Goal: Task Accomplishment & Management: Manage account settings

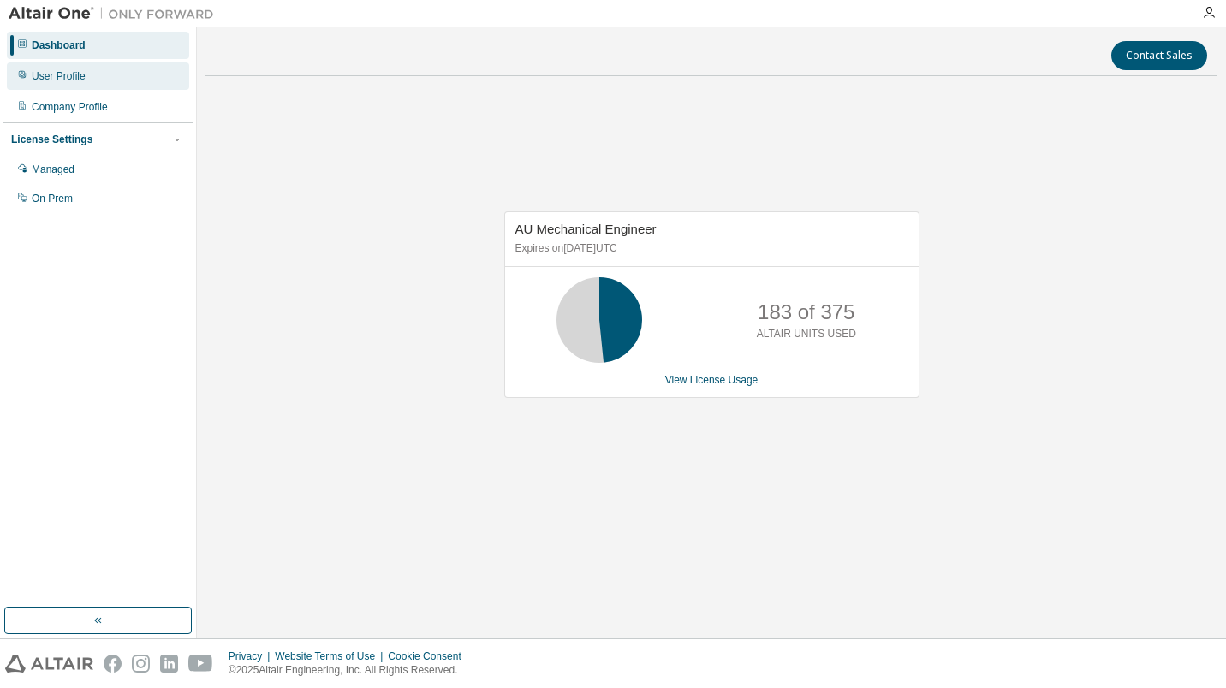
click at [81, 79] on div "User Profile" at bounding box center [59, 76] width 54 height 14
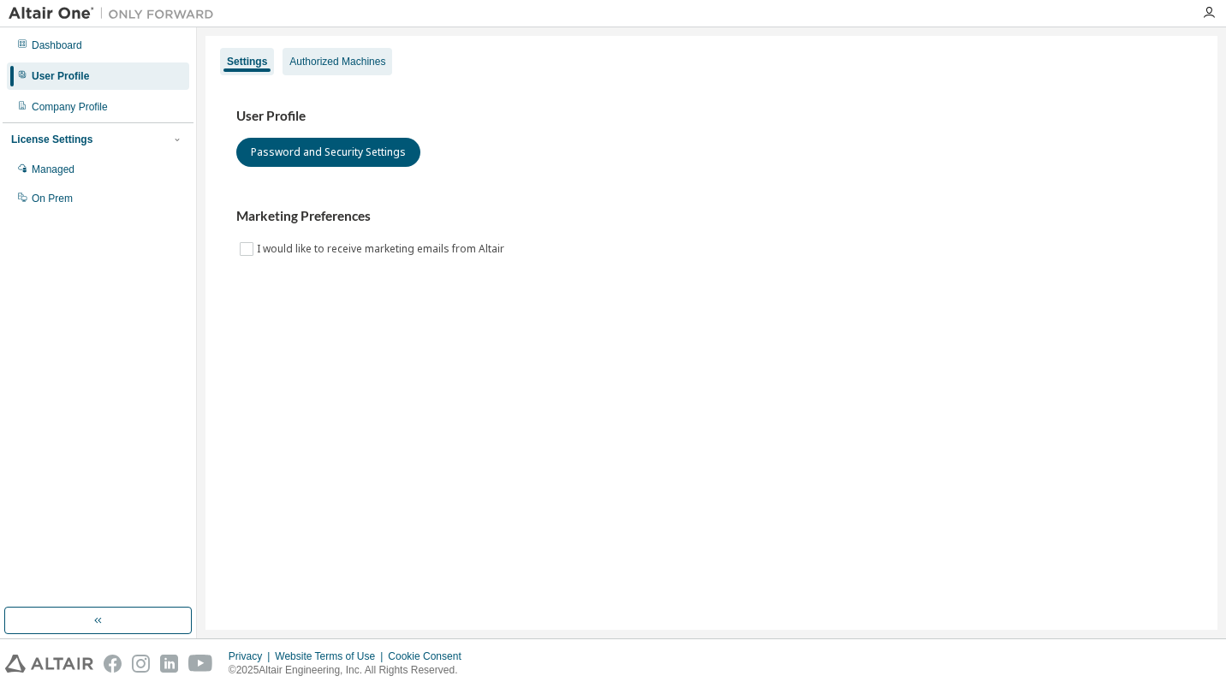
click at [325, 62] on div "Authorized Machines" at bounding box center [337, 62] width 96 height 14
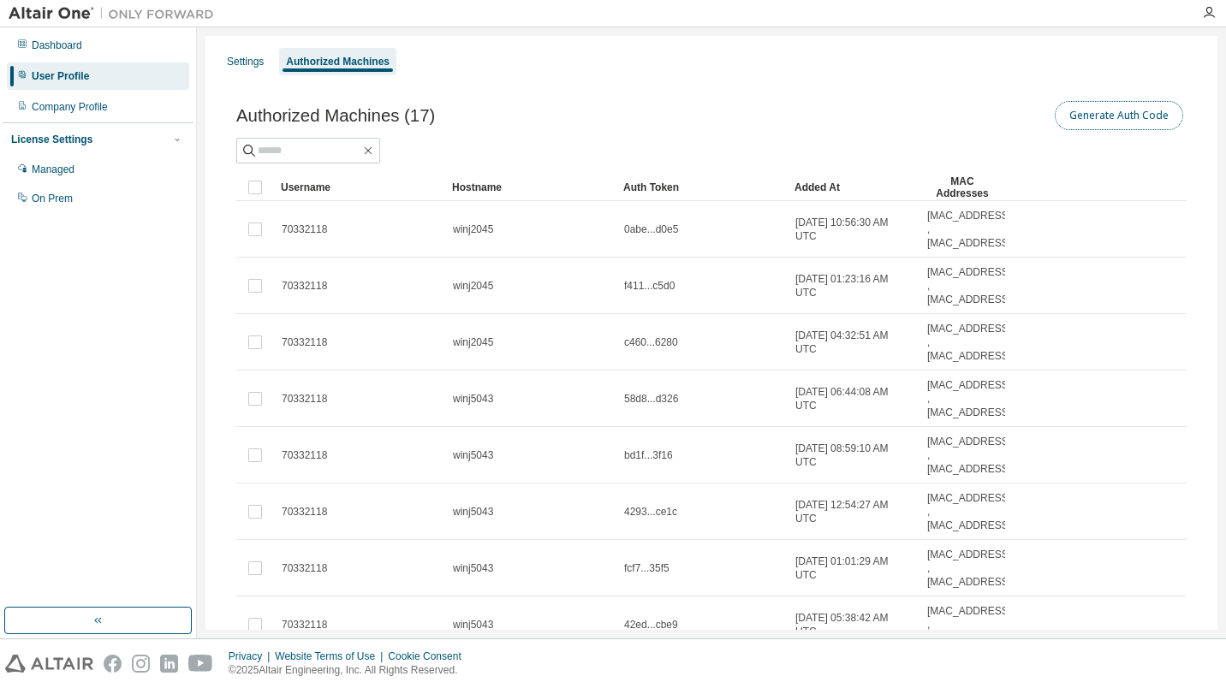
click at [1149, 125] on button "Generate Auth Code" at bounding box center [1119, 115] width 128 height 29
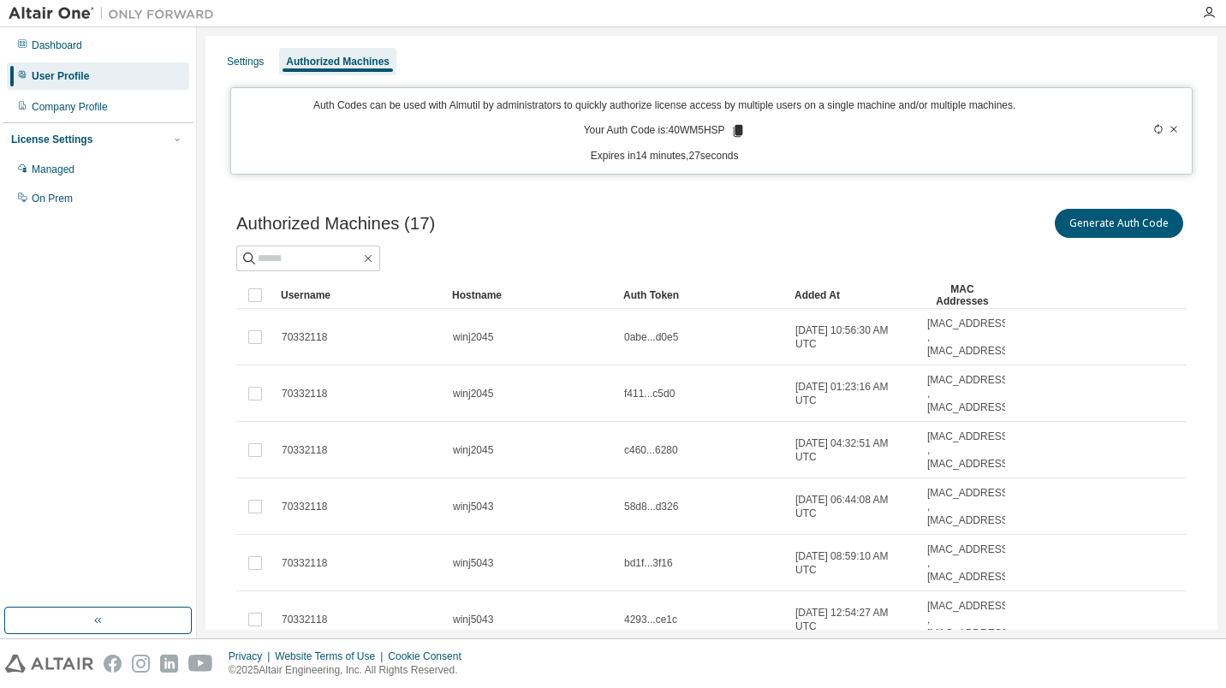
click at [733, 130] on icon at bounding box center [737, 131] width 9 height 12
